Goal: Transaction & Acquisition: Purchase product/service

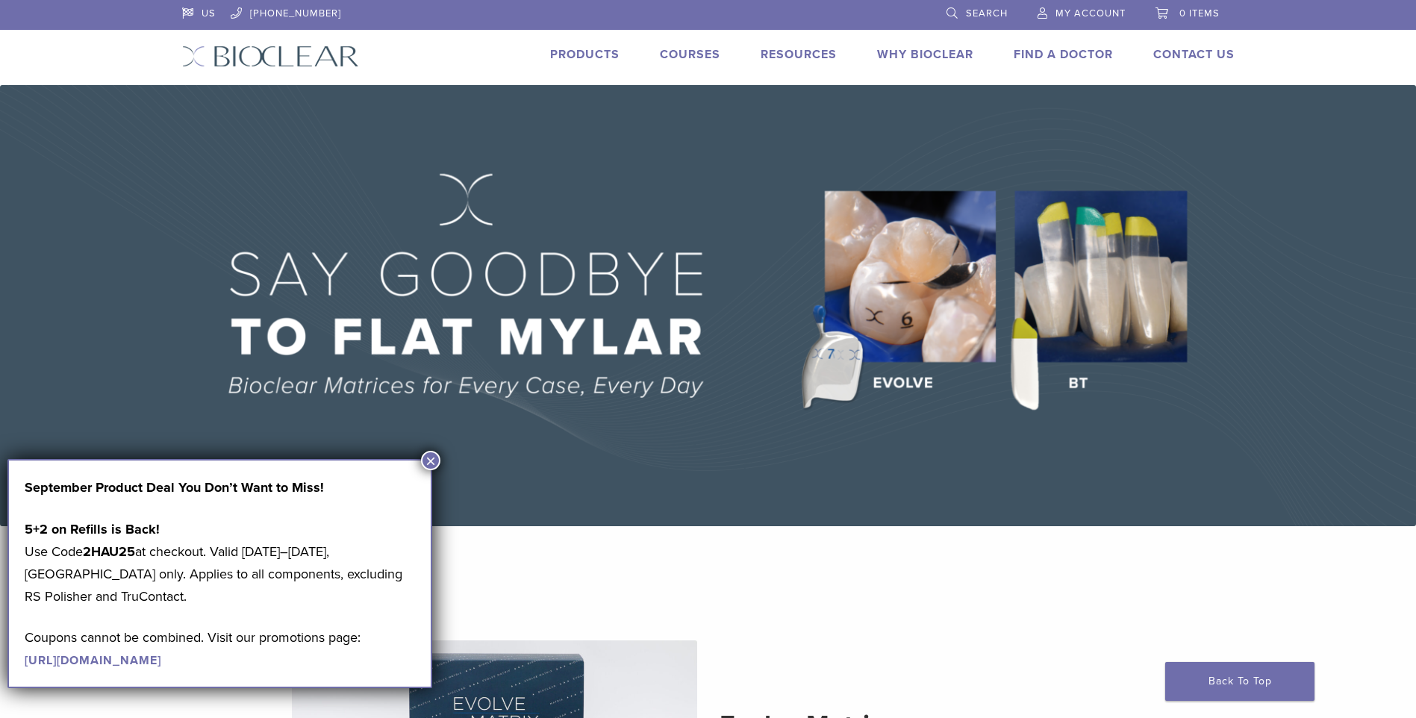
click at [425, 456] on button "×" at bounding box center [430, 460] width 19 height 19
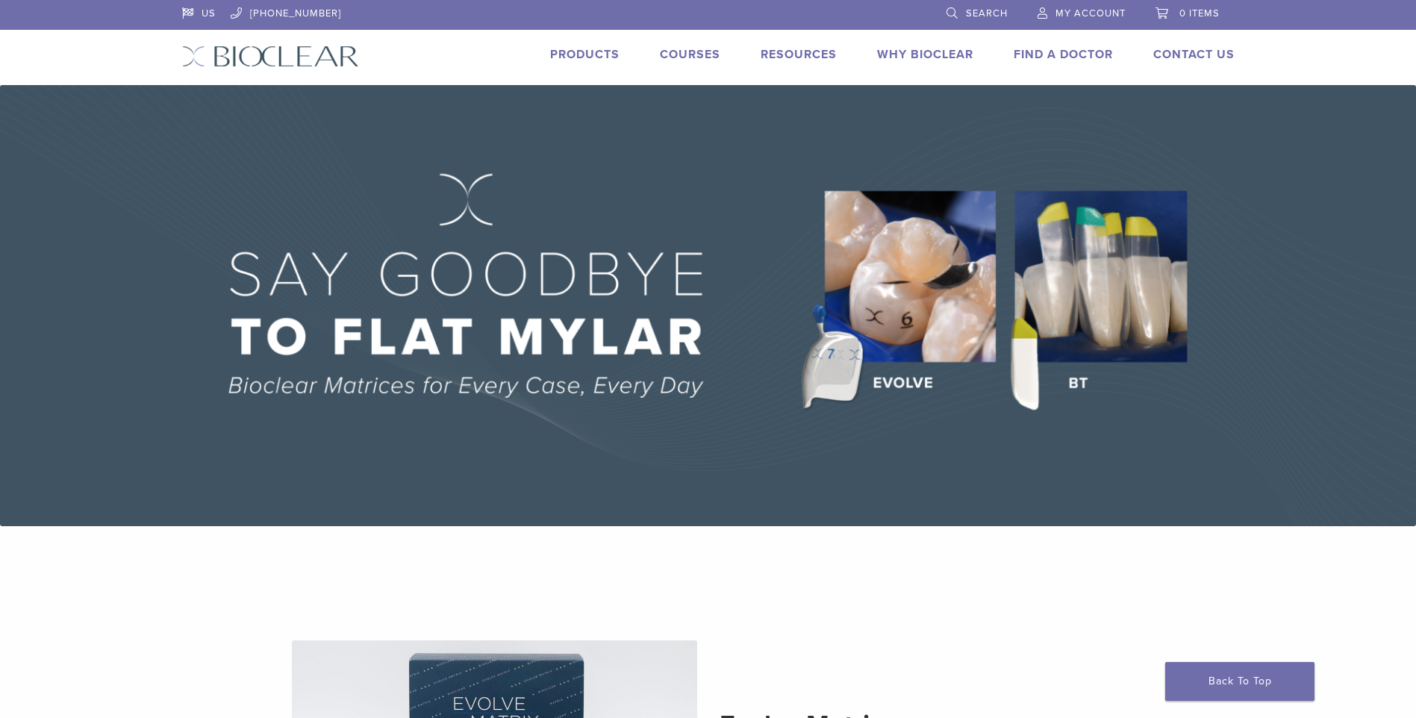
click at [578, 50] on link "Products" at bounding box center [584, 54] width 69 height 15
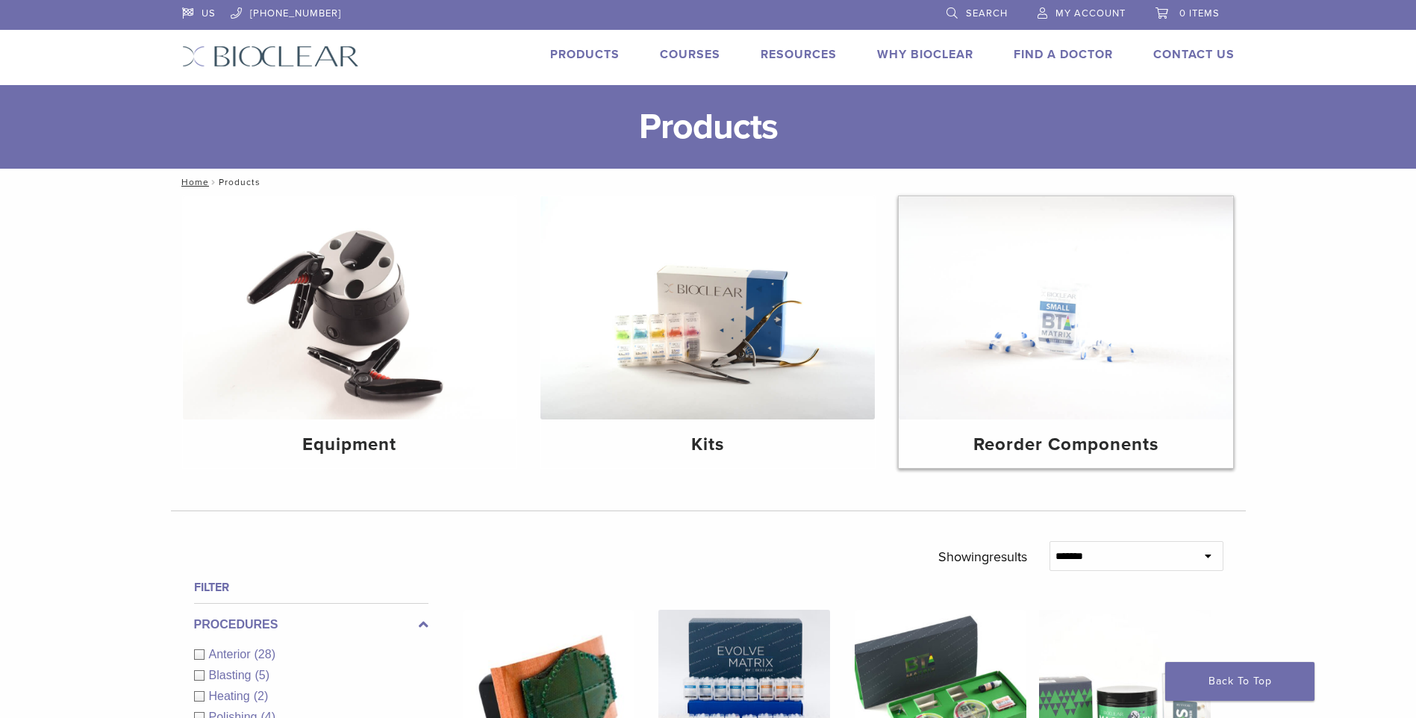
click at [1028, 333] on img at bounding box center [1065, 307] width 334 height 223
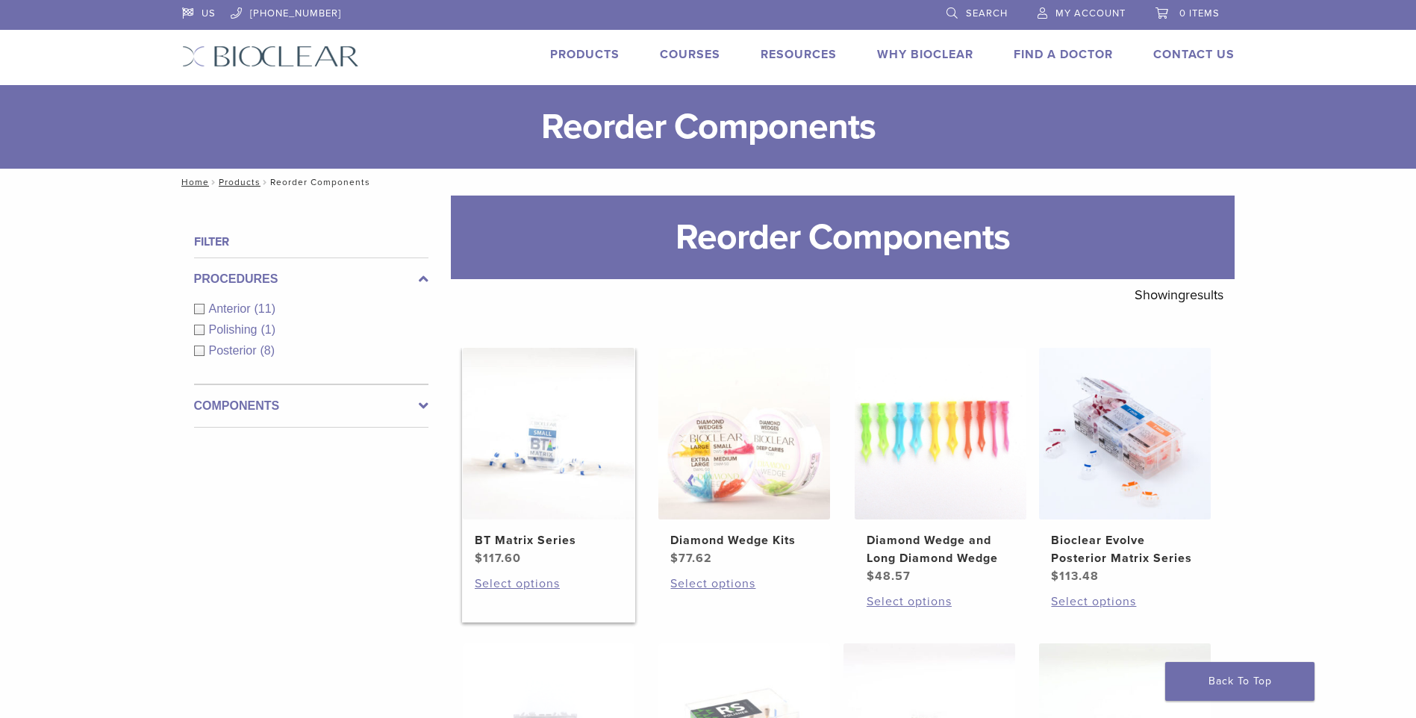
click at [570, 540] on h2 "BT Matrix Series" at bounding box center [549, 540] width 148 height 18
